Goal: Transaction & Acquisition: Purchase product/service

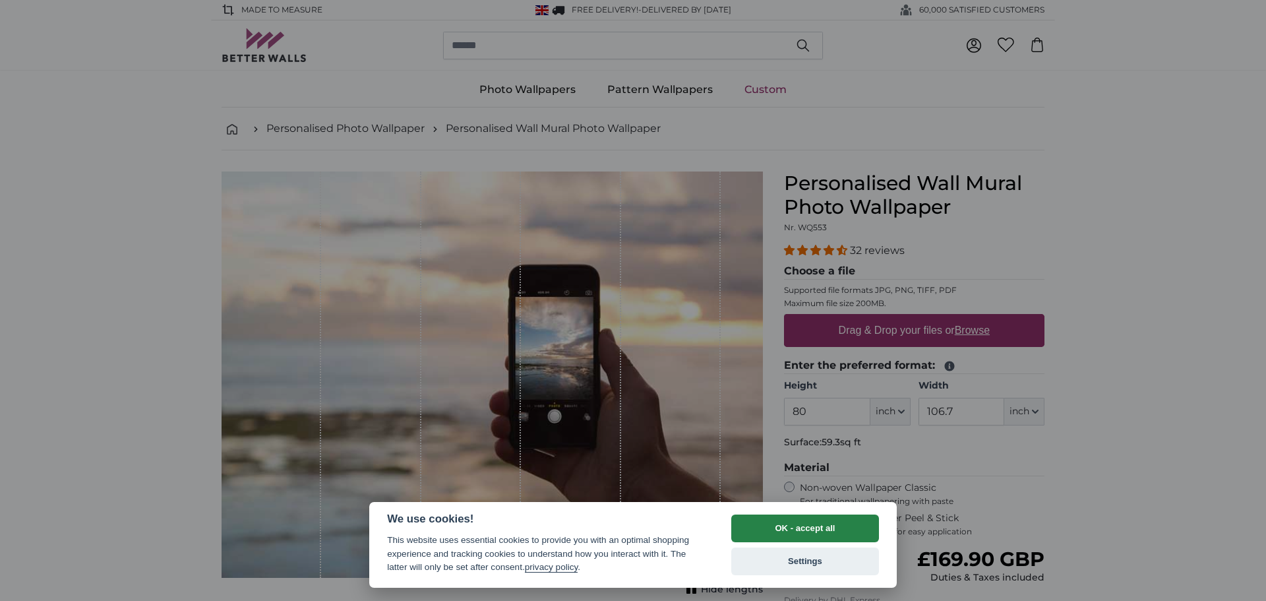
click at [818, 528] on button "OK - accept all" at bounding box center [805, 528] width 148 height 28
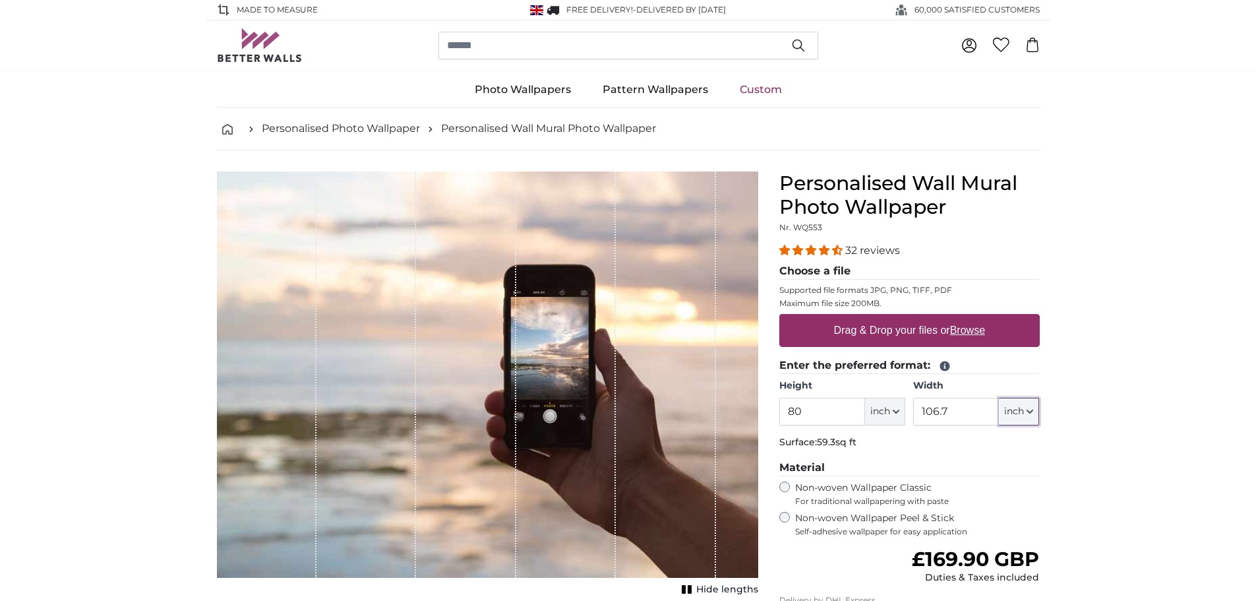
click at [1020, 411] on span "inch" at bounding box center [1014, 411] width 20 height 13
click at [952, 407] on input "106.7" at bounding box center [956, 412] width 86 height 28
type input "1"
type input "79"
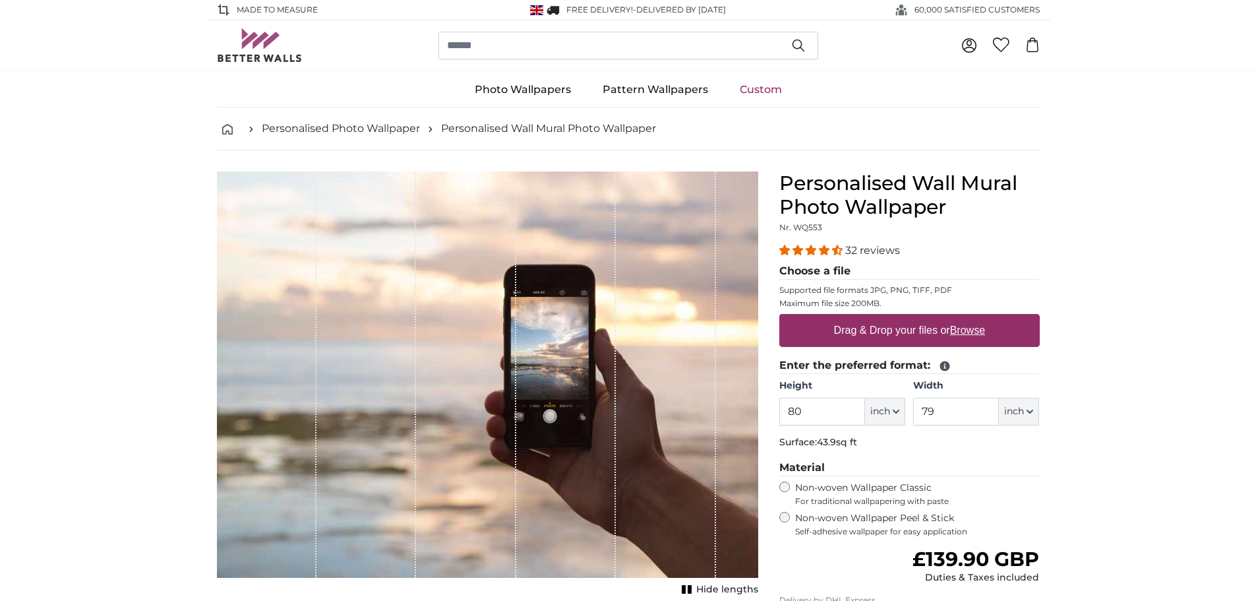
click at [934, 339] on label "Drag & Drop your files or Browse" at bounding box center [909, 330] width 162 height 26
click at [934, 318] on input "Drag & Drop your files or Browse" at bounding box center [909, 316] width 260 height 4
type input "**********"
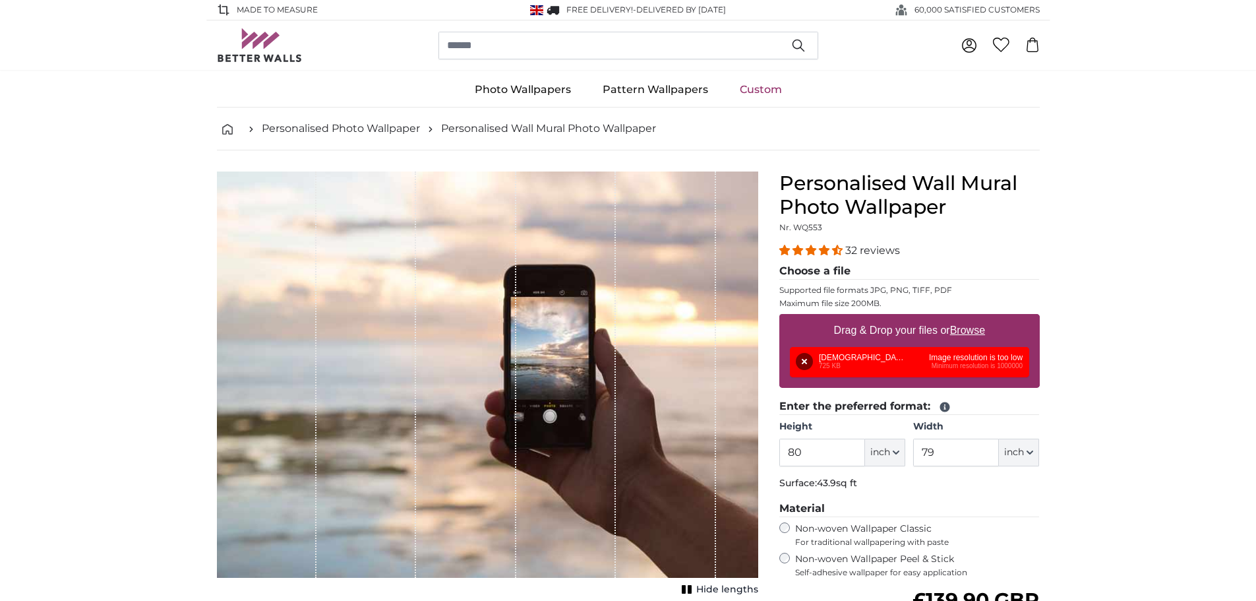
click at [990, 365] on div "Remove Retry Remove Upload Cancel Retry Remove [DEMOGRAPHIC_DATA] manchester.pn…" at bounding box center [909, 362] width 239 height 30
click at [869, 361] on div "Remove Retry Remove Upload Cancel Retry Remove [DEMOGRAPHIC_DATA] manchester.pn…" at bounding box center [909, 362] width 239 height 30
click at [801, 357] on button "Remove" at bounding box center [804, 361] width 17 height 17
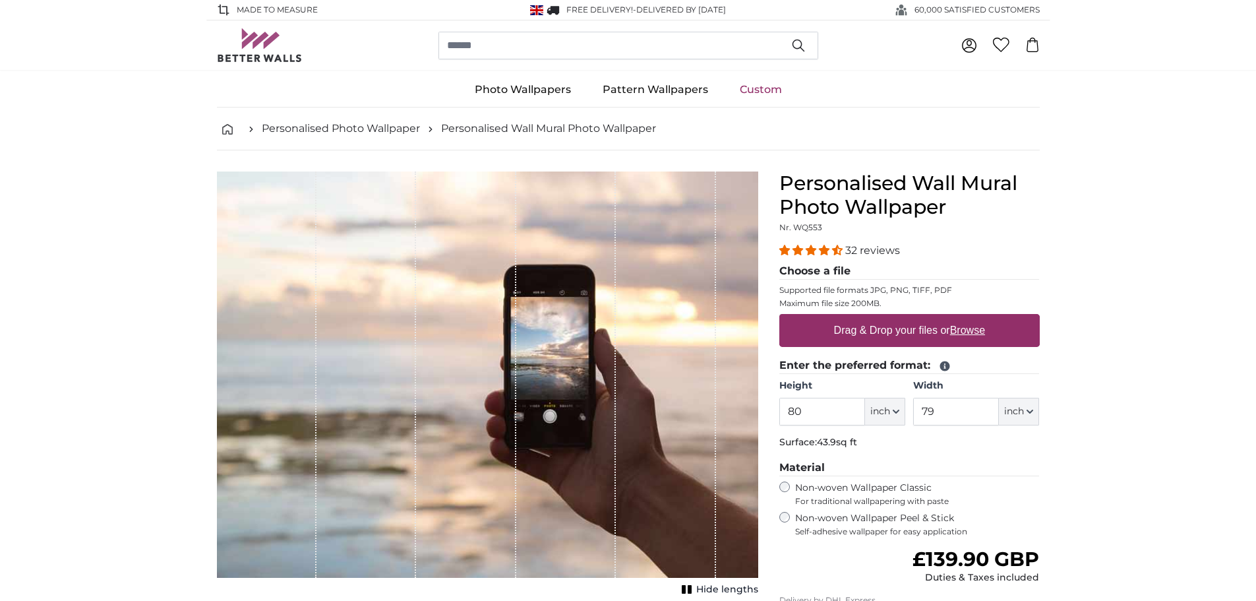
click at [971, 328] on u "Browse" at bounding box center [967, 329] width 35 height 11
click at [971, 318] on input "Drag & Drop your files or Browse" at bounding box center [909, 316] width 260 height 4
type input "**********"
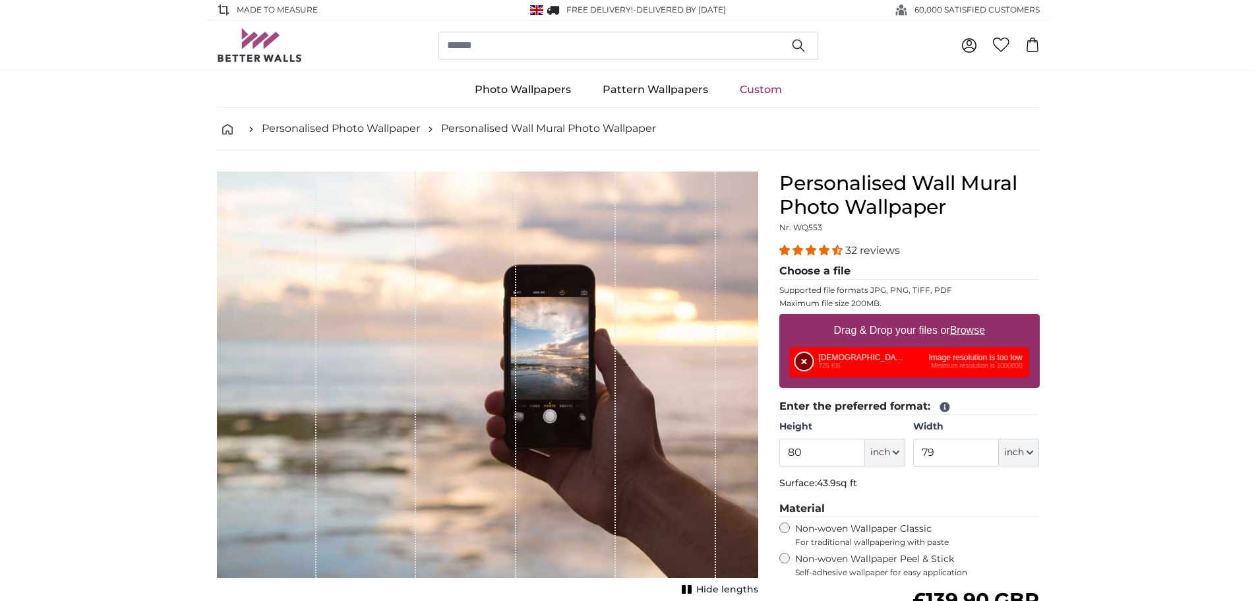
click at [805, 359] on button "Remove" at bounding box center [804, 361] width 17 height 17
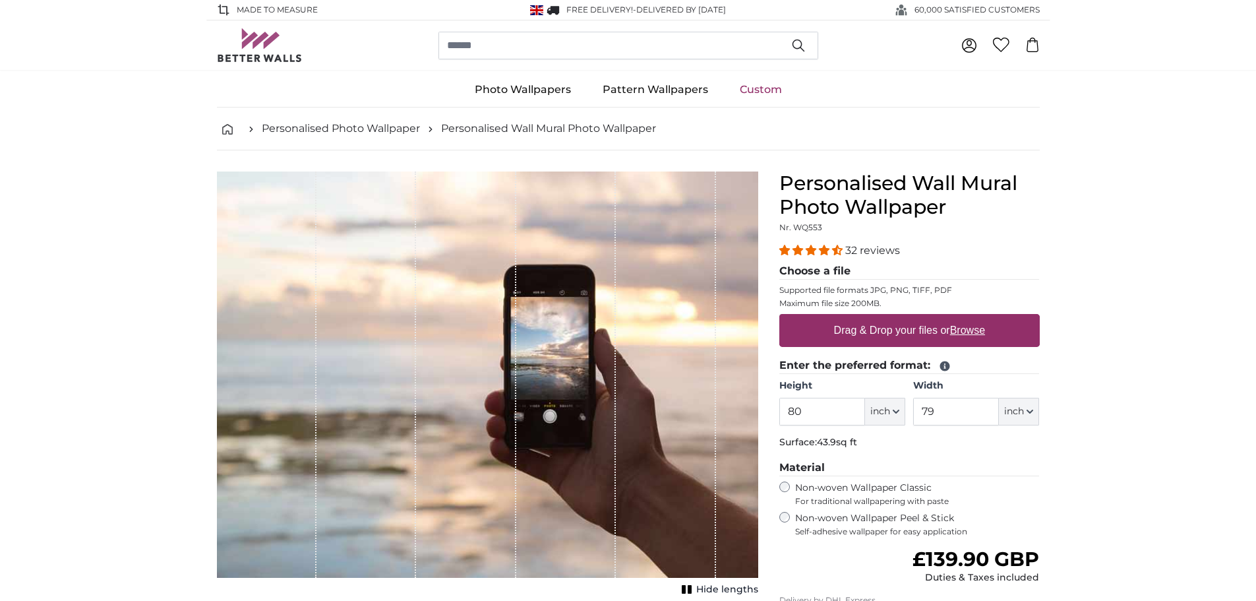
click at [965, 326] on u "Browse" at bounding box center [967, 329] width 35 height 11
click at [965, 318] on input "Drag & Drop your files or Browse" at bounding box center [909, 316] width 260 height 4
type input "**********"
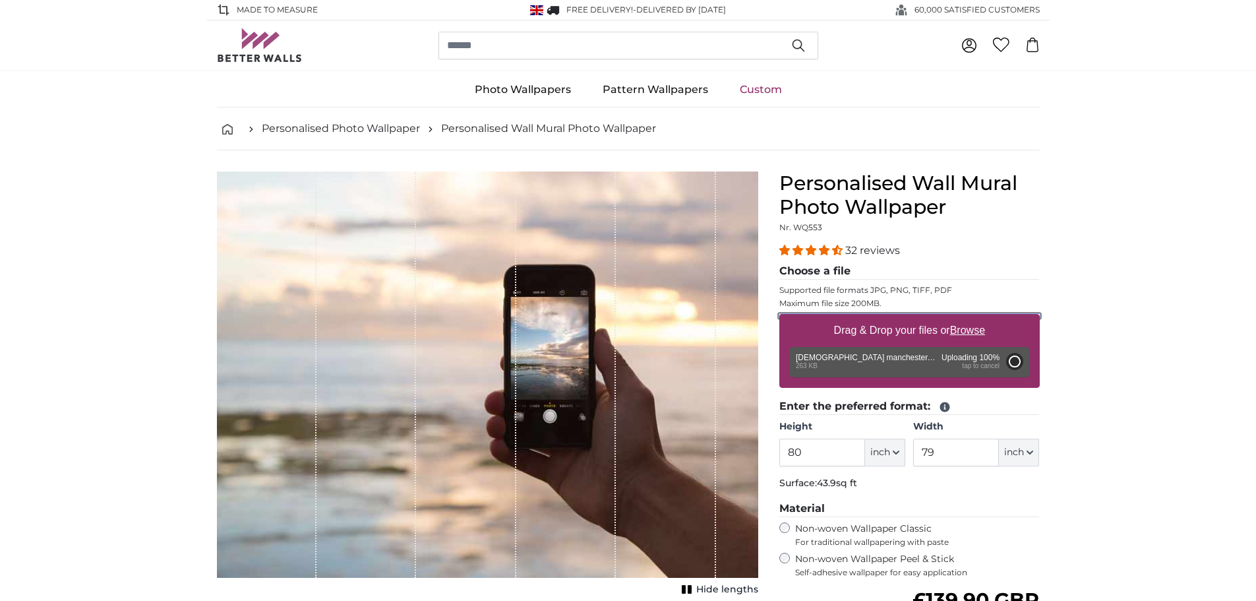
type input "57.2"
type input "42.9"
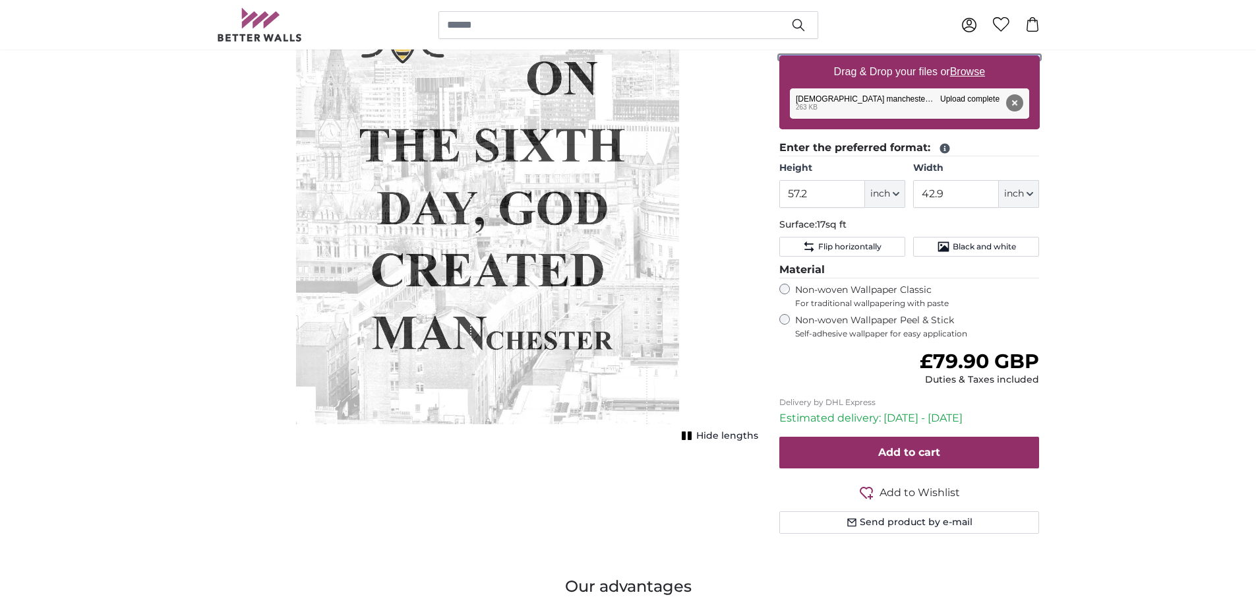
scroll to position [264, 0]
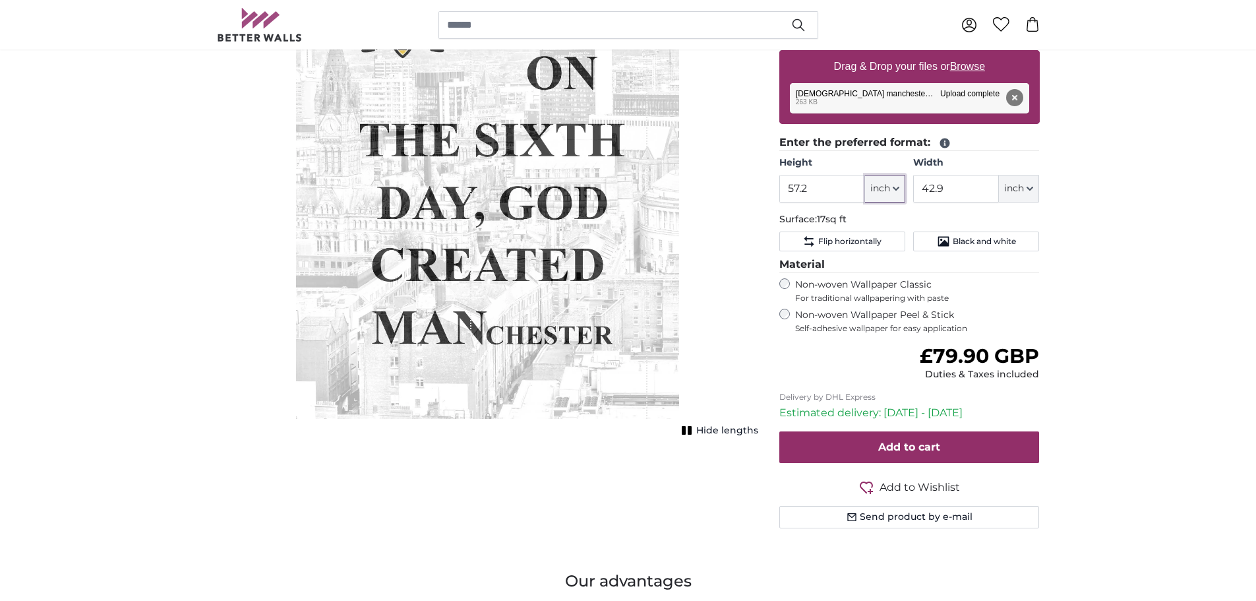
click at [897, 192] on icon "button" at bounding box center [896, 188] width 7 height 7
click at [880, 224] on link "Centimeter (cm)" at bounding box center [885, 224] width 116 height 24
type input "145.3"
type input "109"
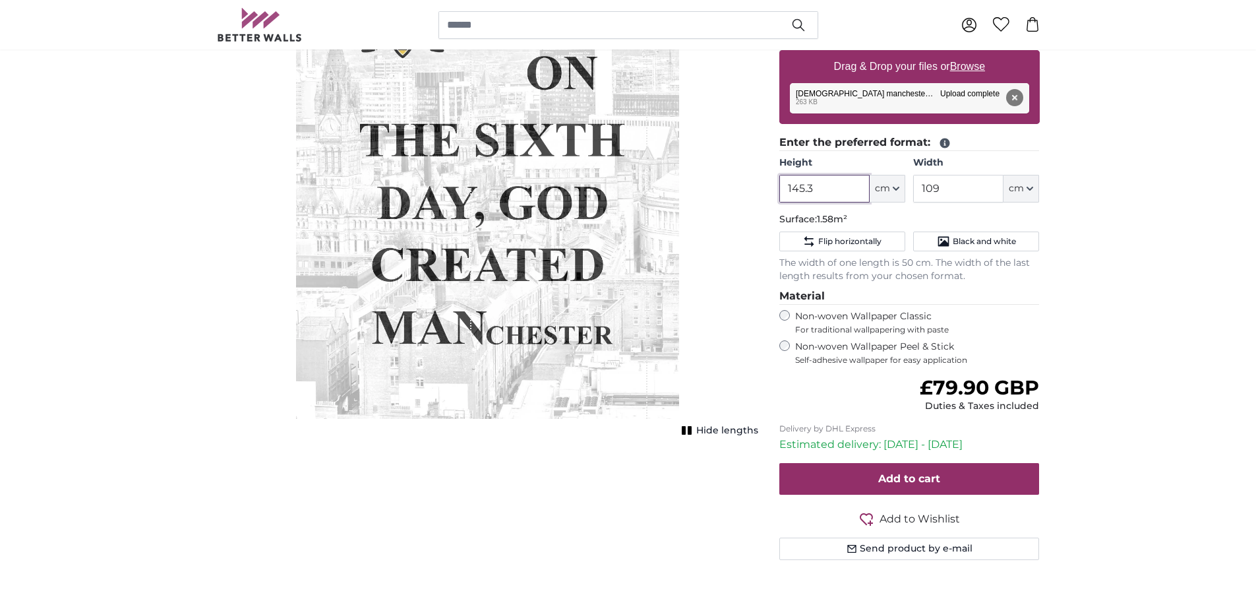
click at [828, 193] on input "145.3" at bounding box center [824, 189] width 90 height 28
type input "1"
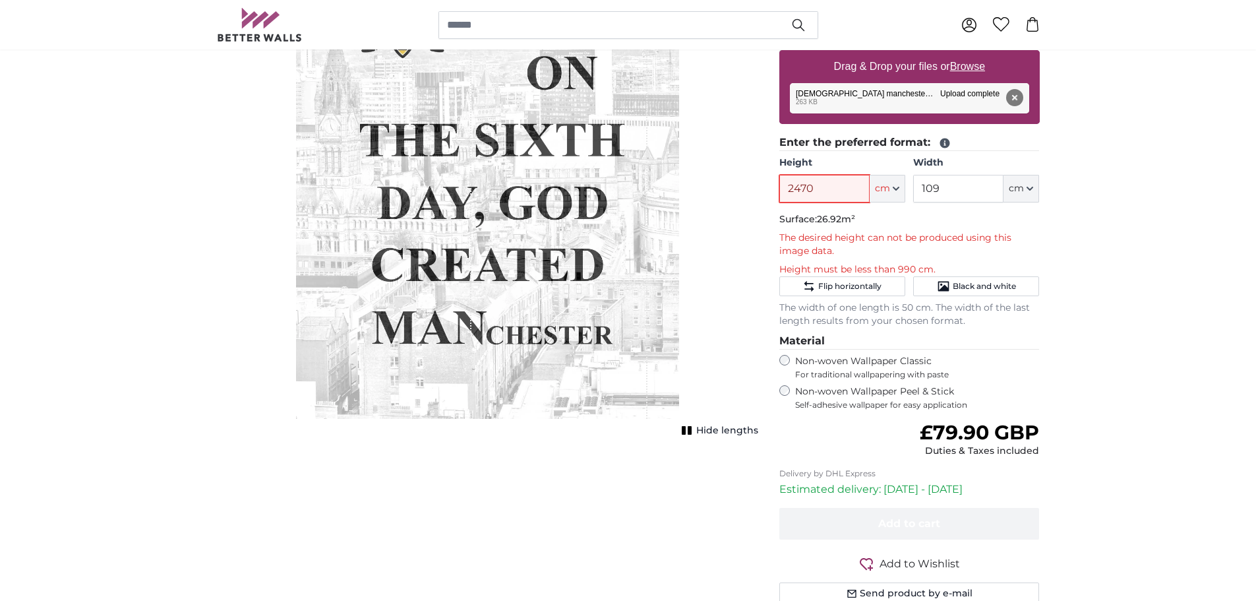
type input "2470"
click at [963, 193] on input "109" at bounding box center [958, 189] width 90 height 28
type input "1"
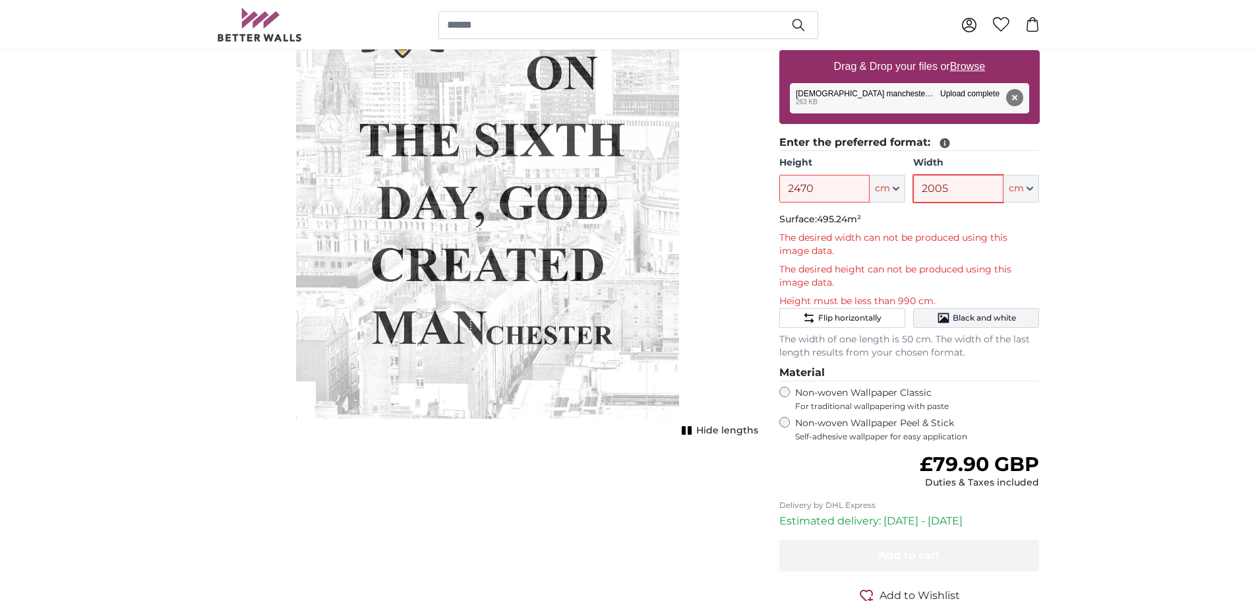
type input "2005"
click at [999, 320] on span "Black and white" at bounding box center [984, 318] width 63 height 11
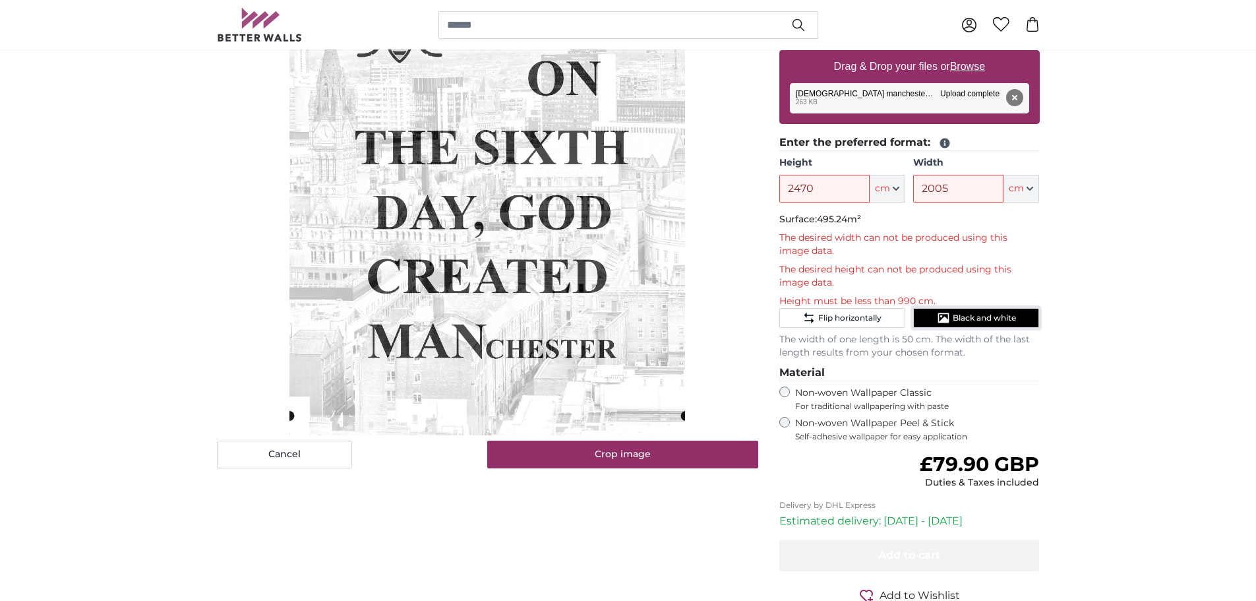
click at [999, 320] on span "Black and white" at bounding box center [984, 318] width 63 height 11
click at [1019, 96] on button "Remove" at bounding box center [1014, 97] width 17 height 17
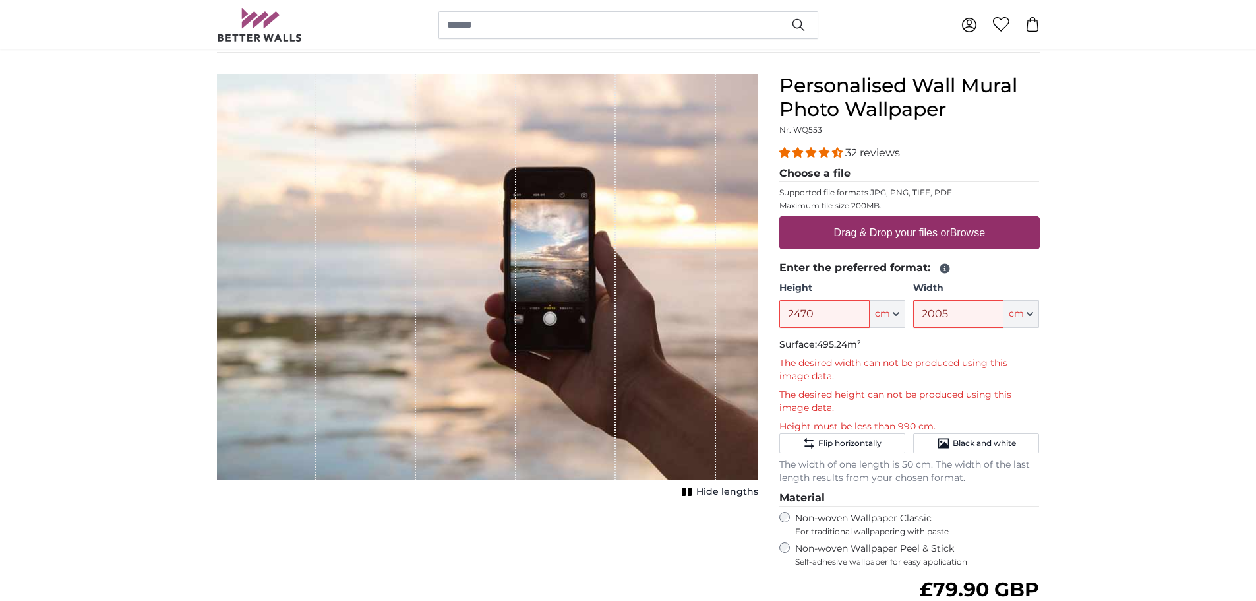
scroll to position [0, 0]
